Goal: Task Accomplishment & Management: Use online tool/utility

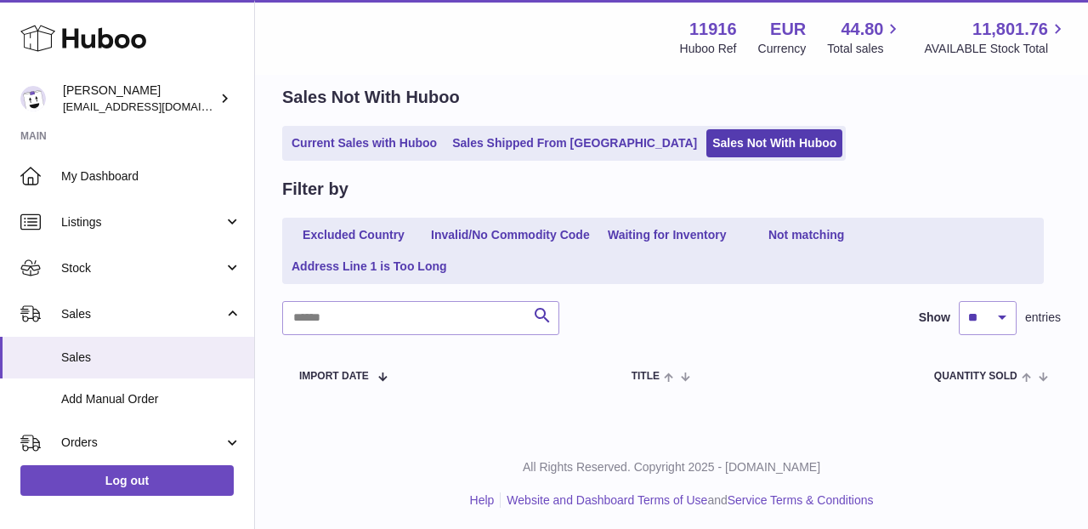
scroll to position [69, 0]
click at [707, 144] on link "Sales Not With Huboo" at bounding box center [775, 143] width 136 height 28
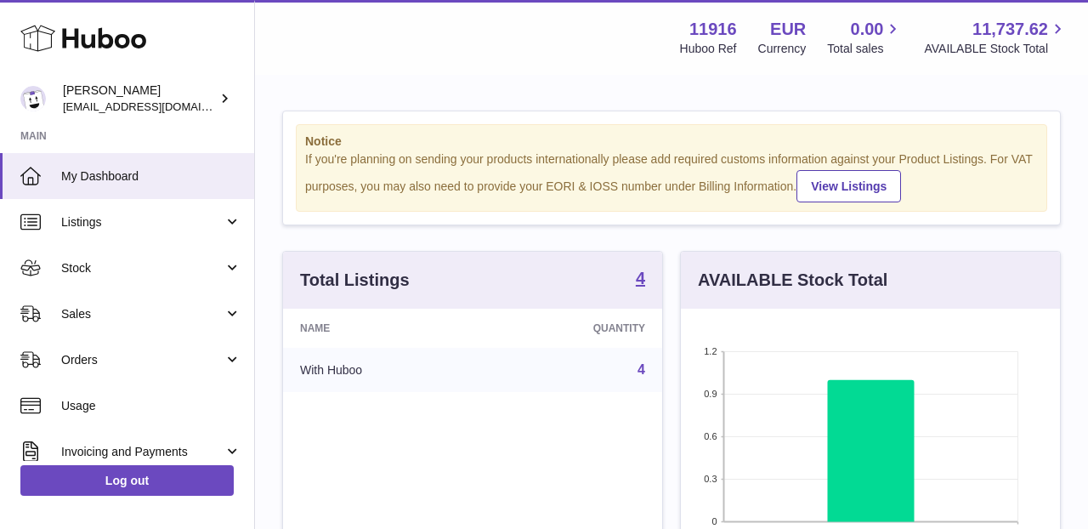
scroll to position [265, 379]
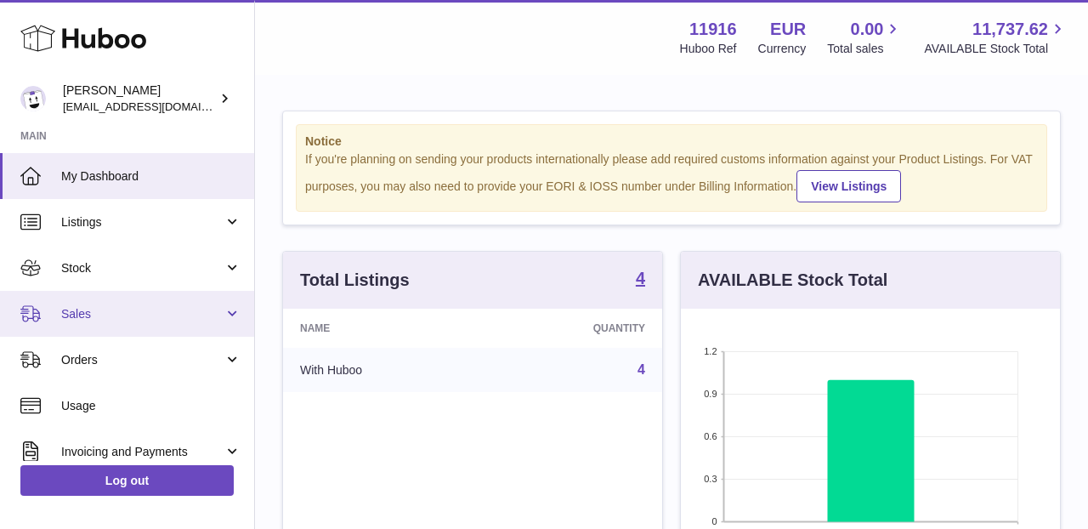
click at [128, 315] on span "Sales" at bounding box center [142, 314] width 162 height 16
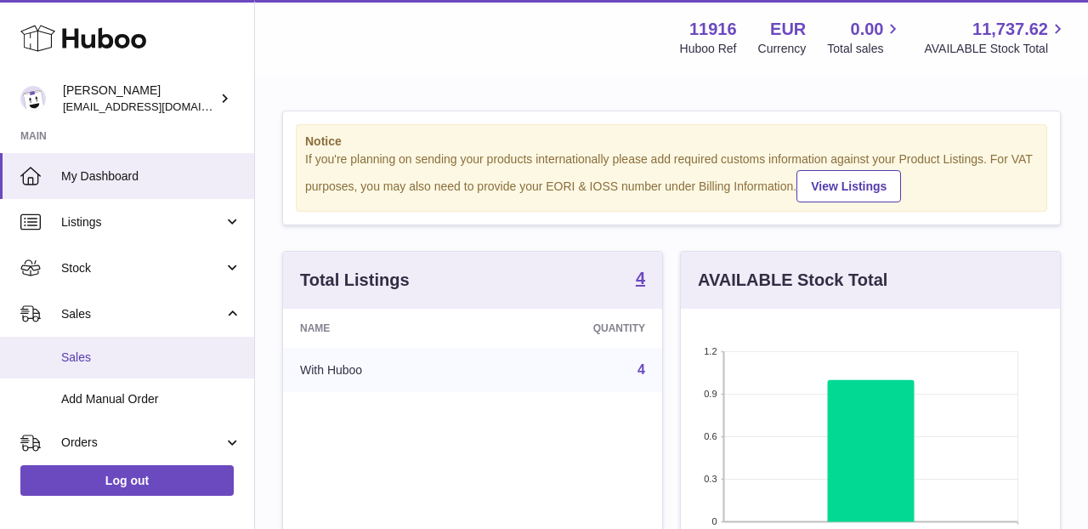
click at [122, 369] on link "Sales" at bounding box center [127, 358] width 254 height 42
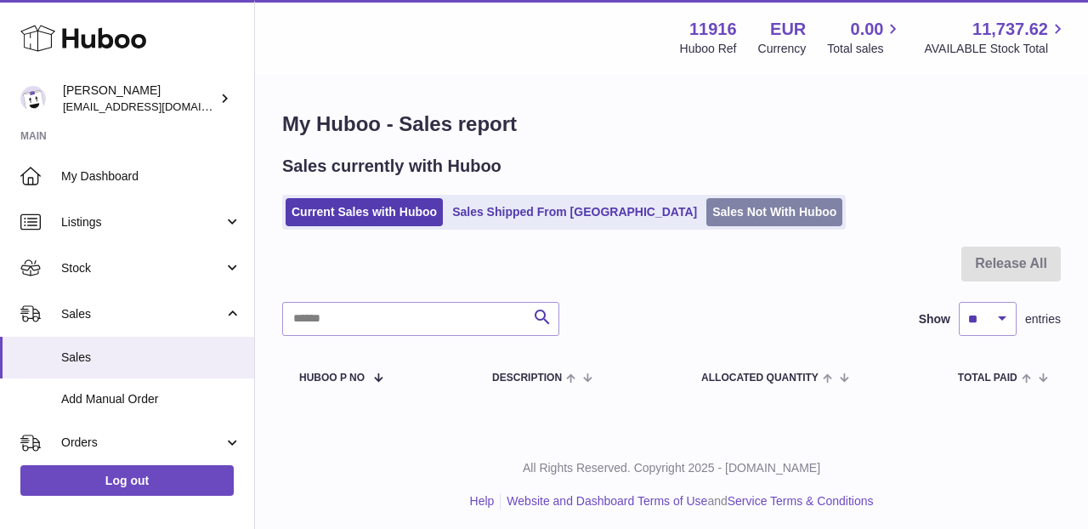
click at [707, 217] on link "Sales Not With Huboo" at bounding box center [775, 212] width 136 height 28
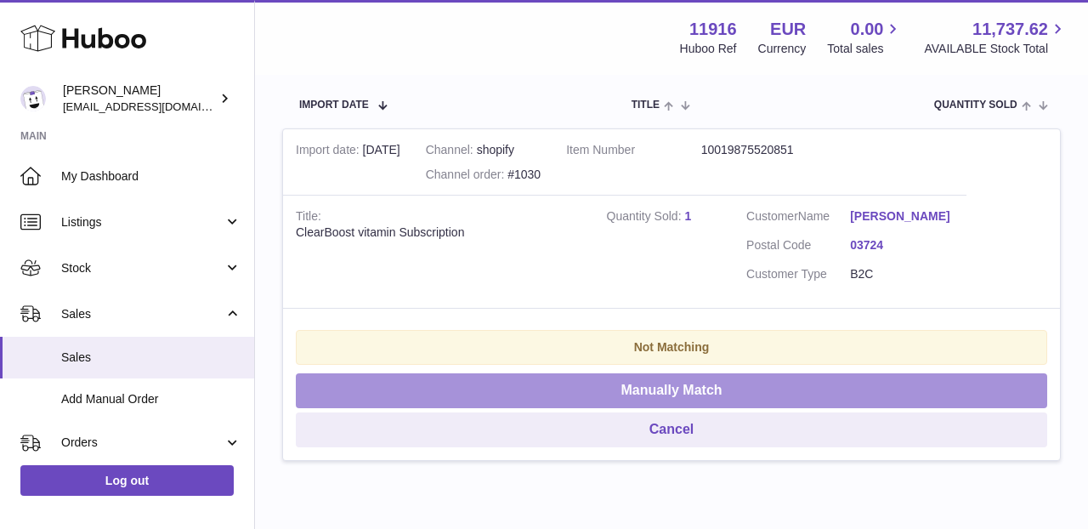
scroll to position [341, 0]
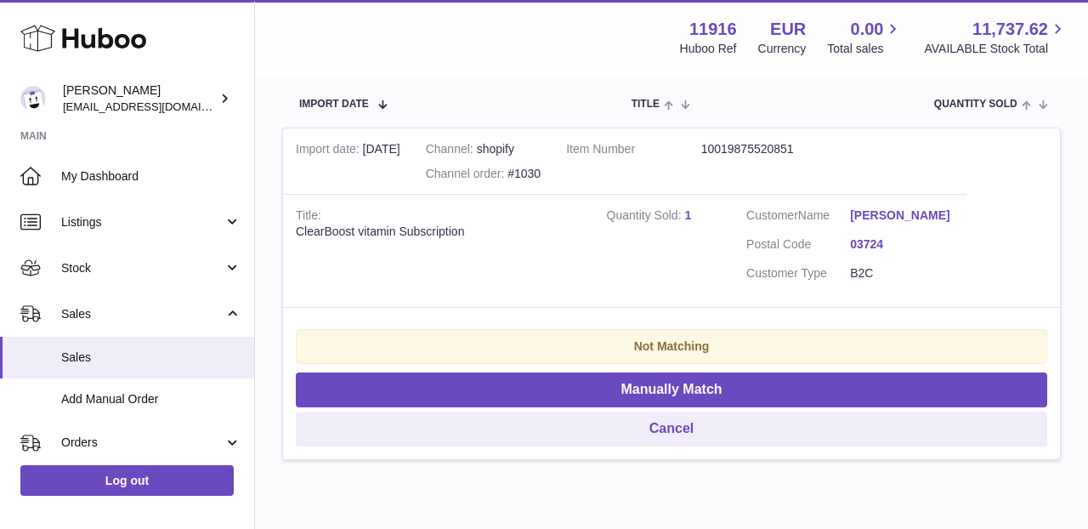
click at [685, 208] on link "1" at bounding box center [687, 215] width 7 height 14
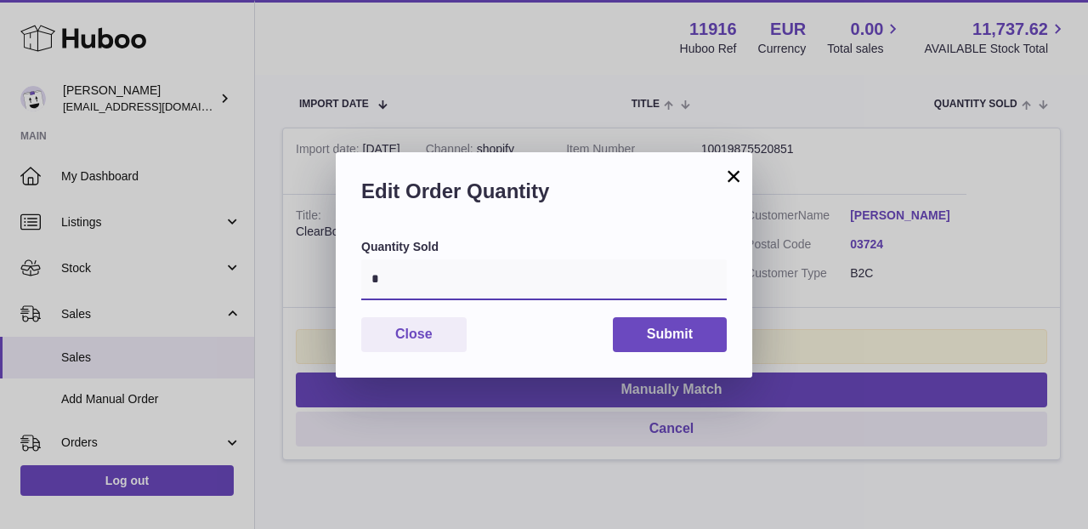
click at [546, 272] on input "*" at bounding box center [544, 279] width 366 height 41
type input "*"
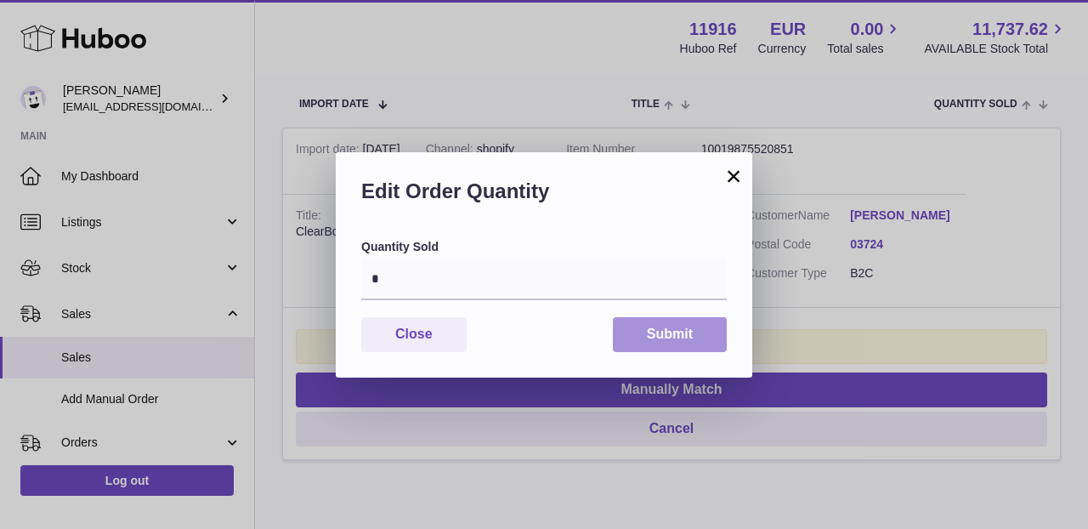
click at [656, 329] on button "Submit" at bounding box center [670, 334] width 114 height 35
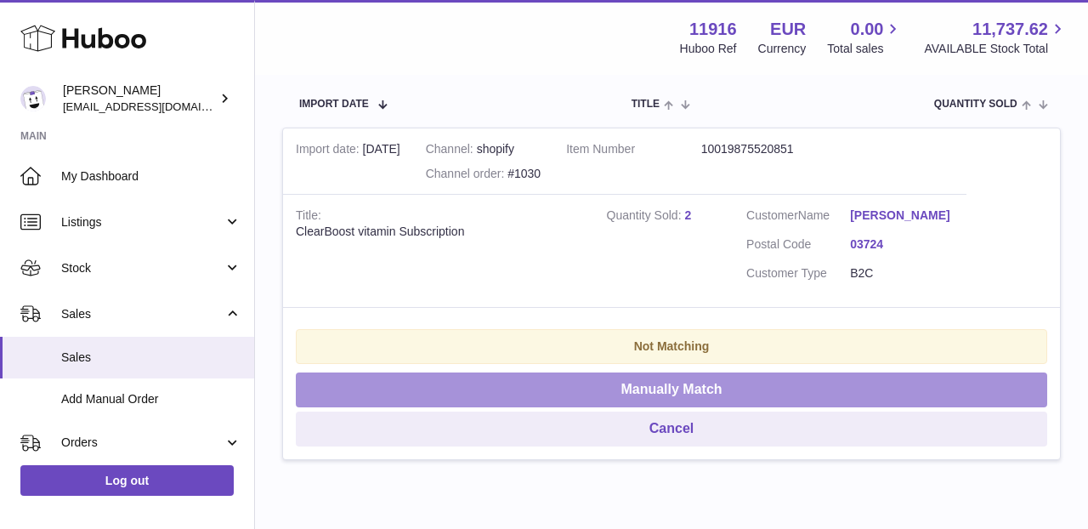
click at [651, 383] on button "Manually Match" at bounding box center [672, 389] width 752 height 35
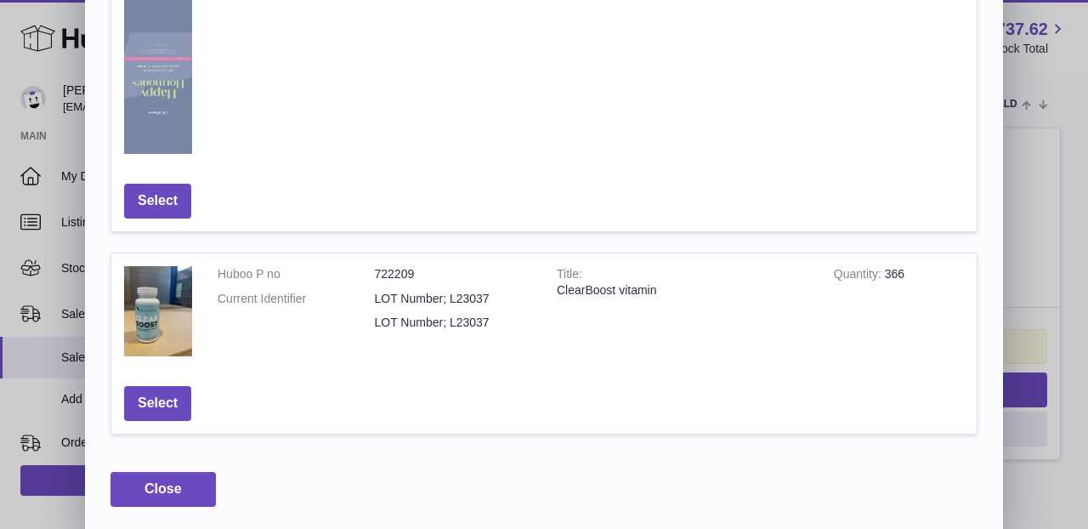
scroll to position [1048, 0]
click at [190, 394] on button "Select" at bounding box center [157, 404] width 67 height 35
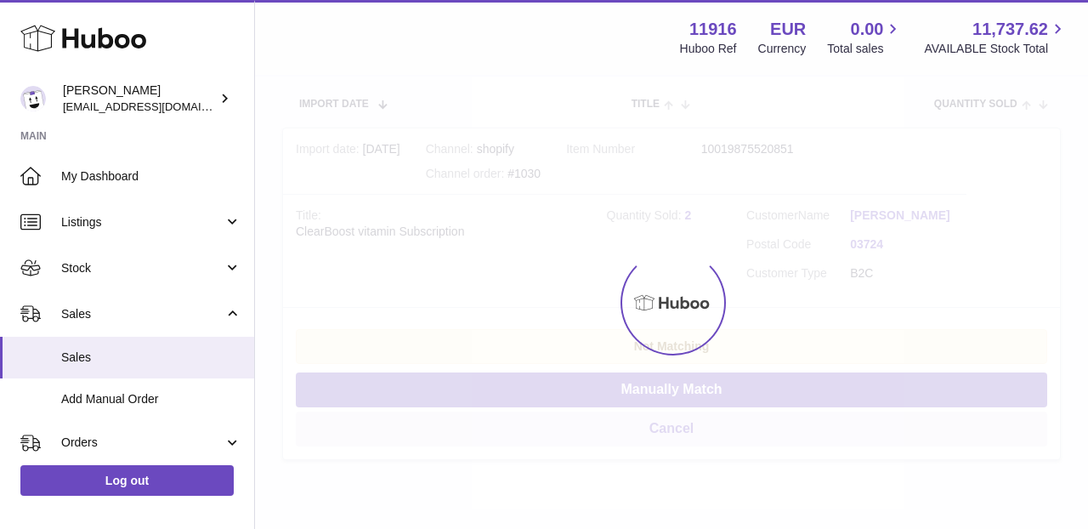
scroll to position [69, 0]
